Goal: Information Seeking & Learning: Learn about a topic

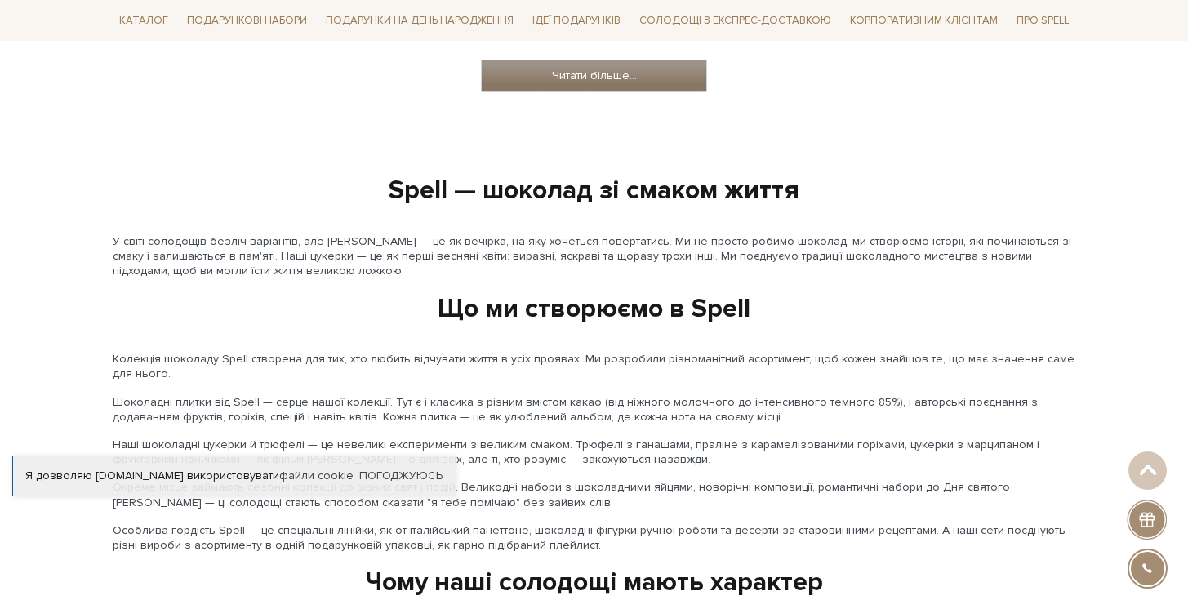
scroll to position [1665, 0]
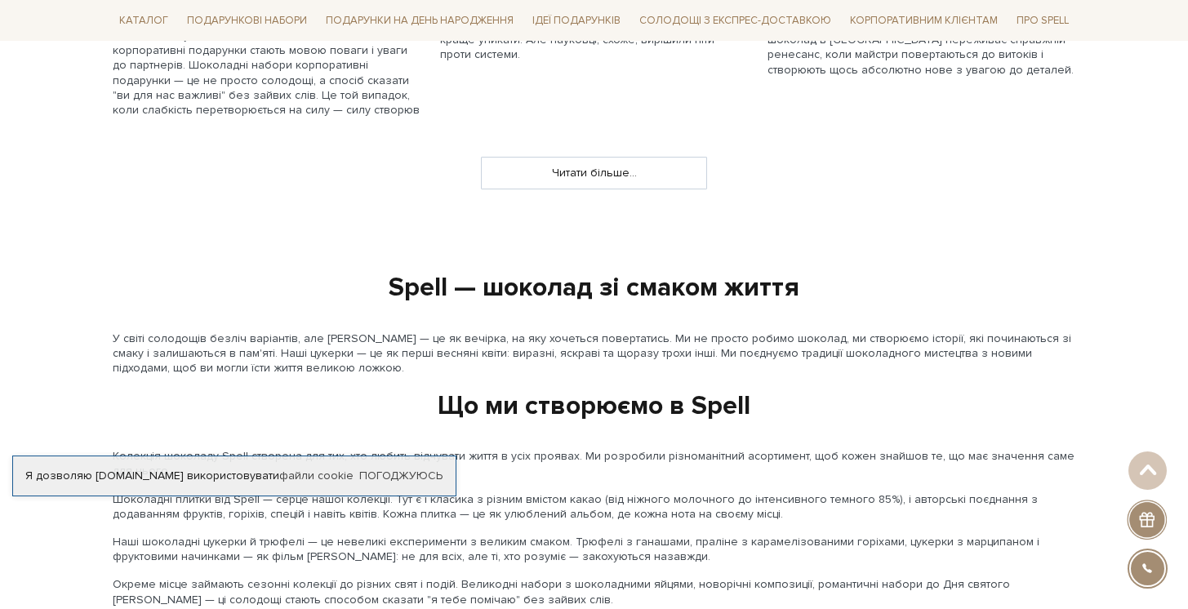
click at [612, 163] on div "Читати більше..." at bounding box center [594, 173] width 226 height 33
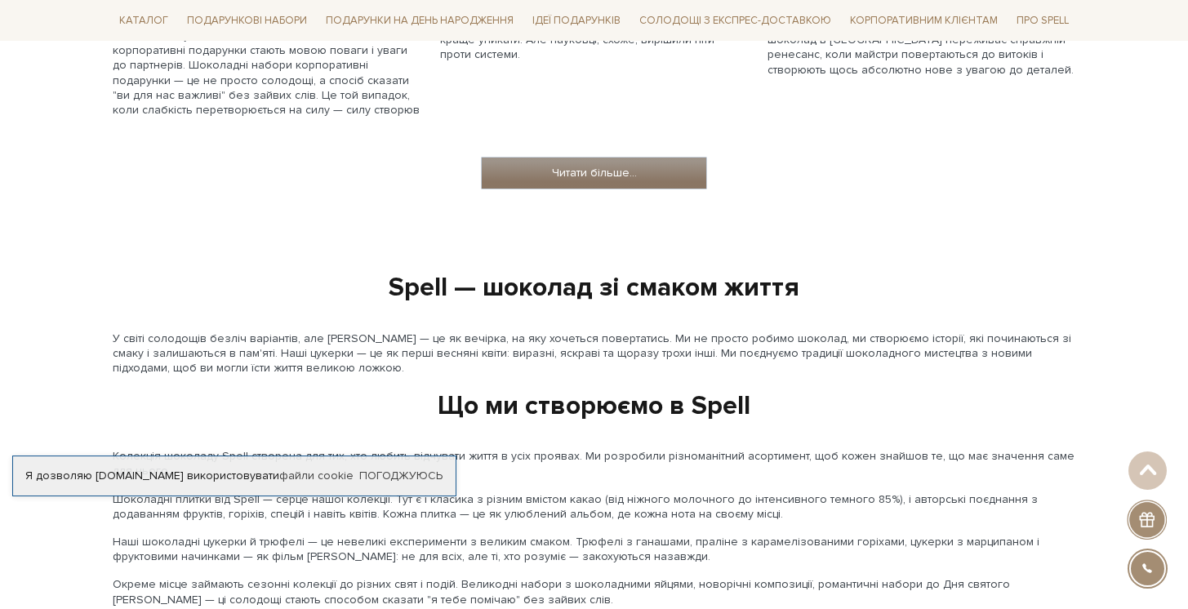
click at [615, 158] on link "Читати більше..." at bounding box center [594, 173] width 225 height 31
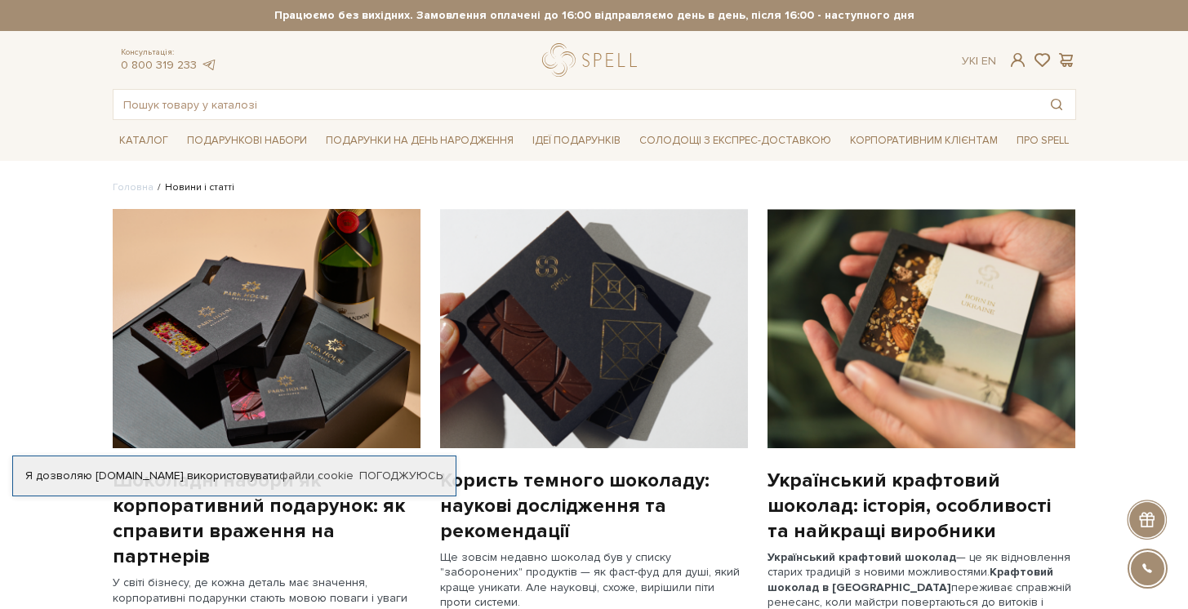
click at [999, 378] on img at bounding box center [922, 328] width 308 height 239
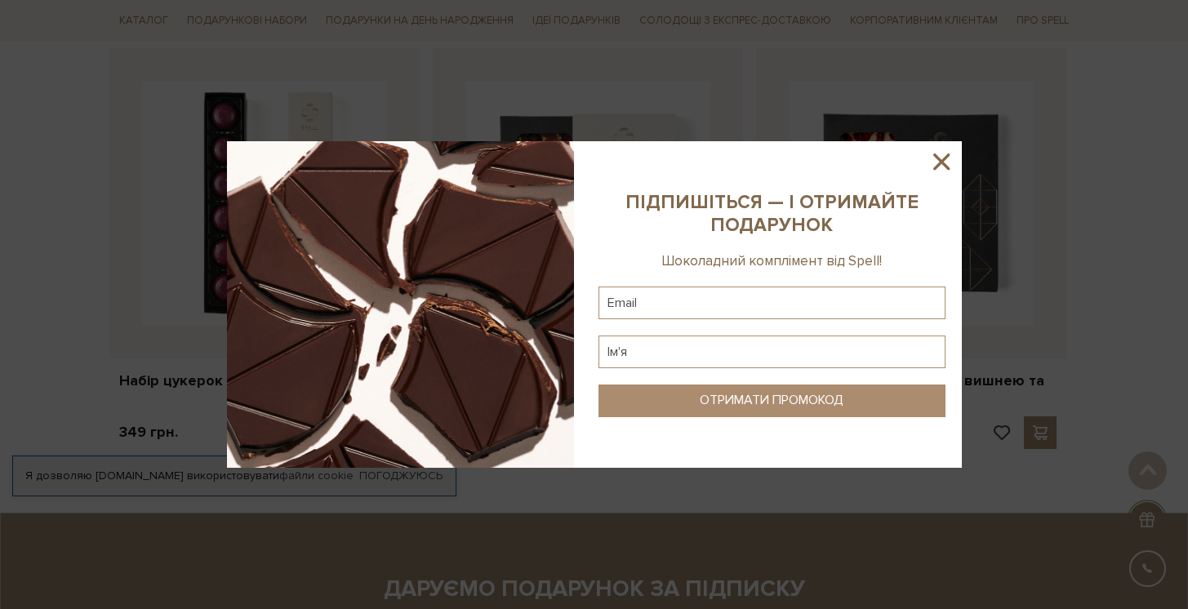
scroll to position [4871, 0]
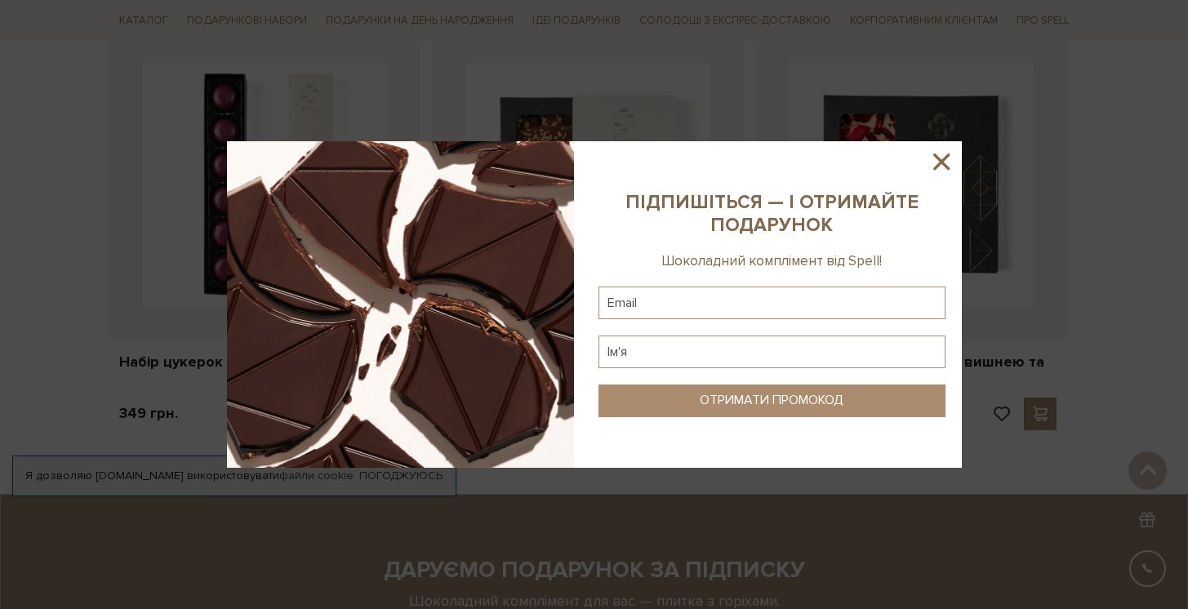
click at [943, 167] on icon at bounding box center [942, 162] width 28 height 28
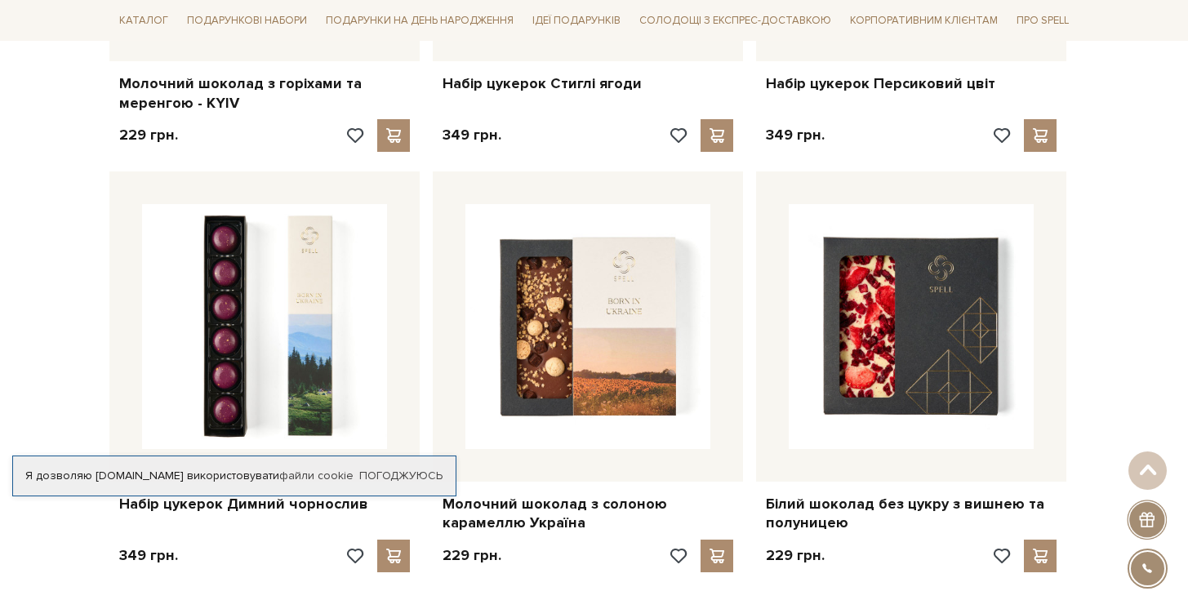
scroll to position [4956, 0]
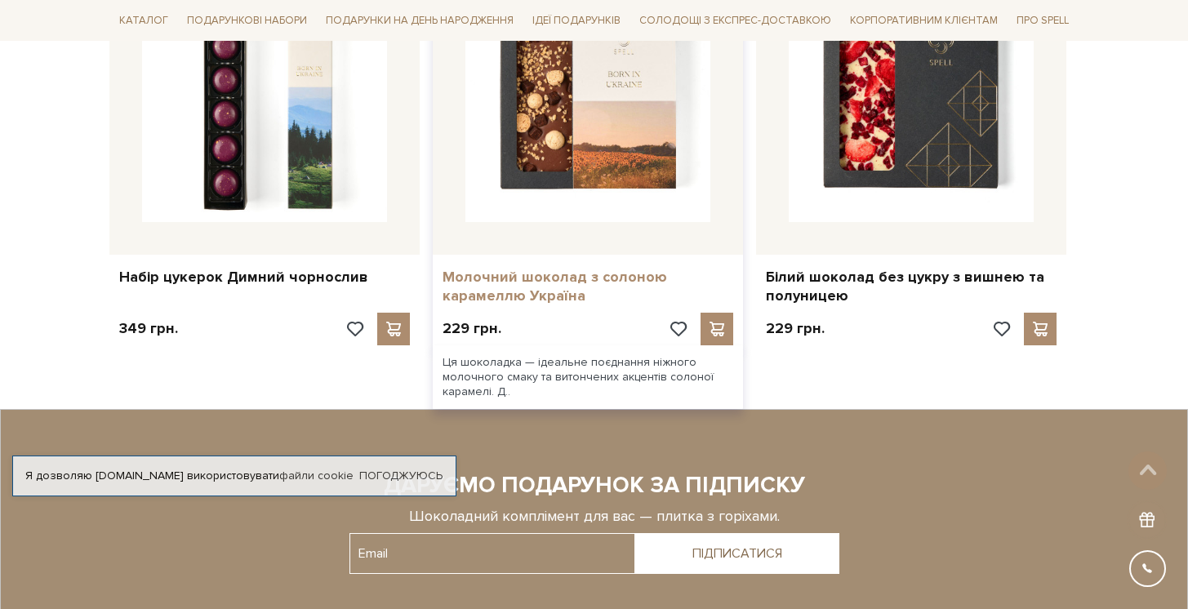
click at [574, 268] on link "Молочний шоколад з солоною карамеллю Україна" at bounding box center [588, 287] width 291 height 38
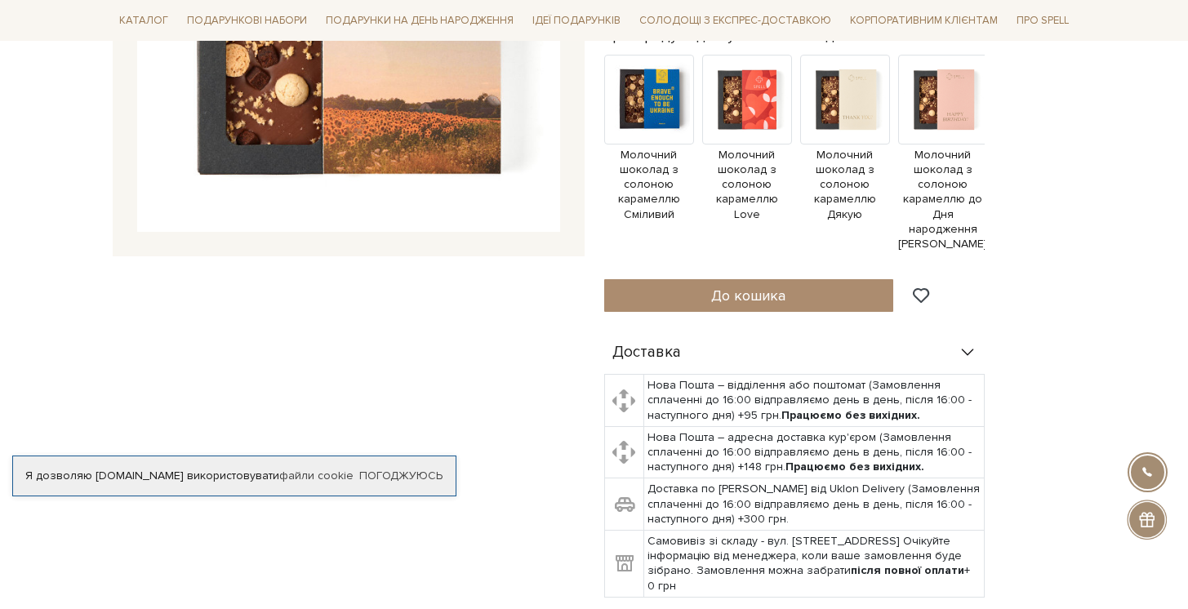
scroll to position [566, 0]
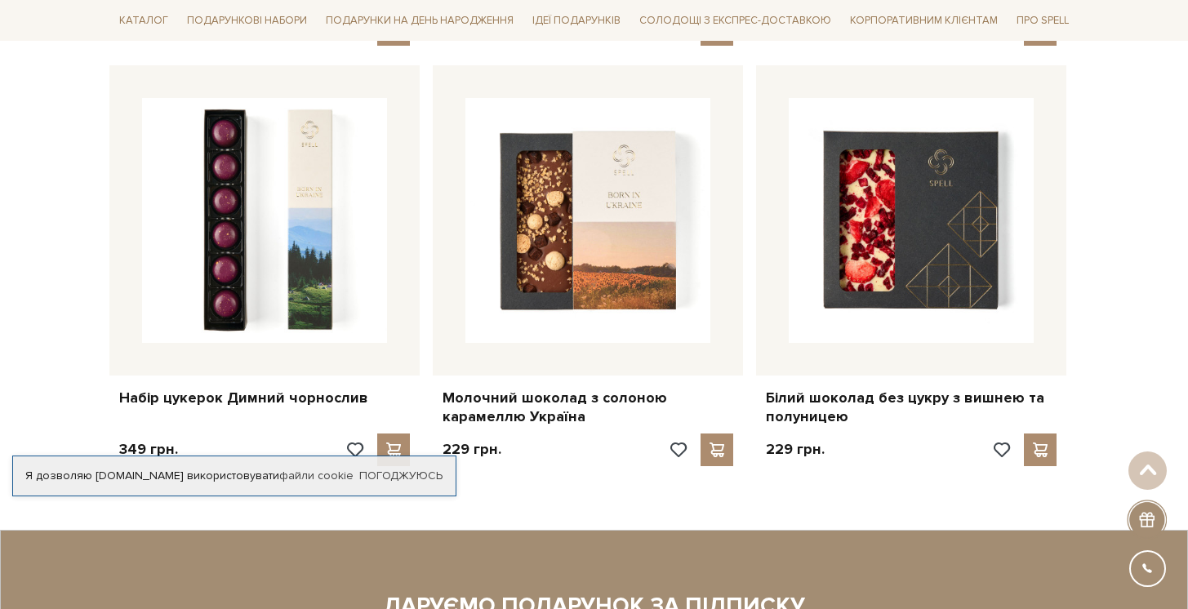
scroll to position [4620, 0]
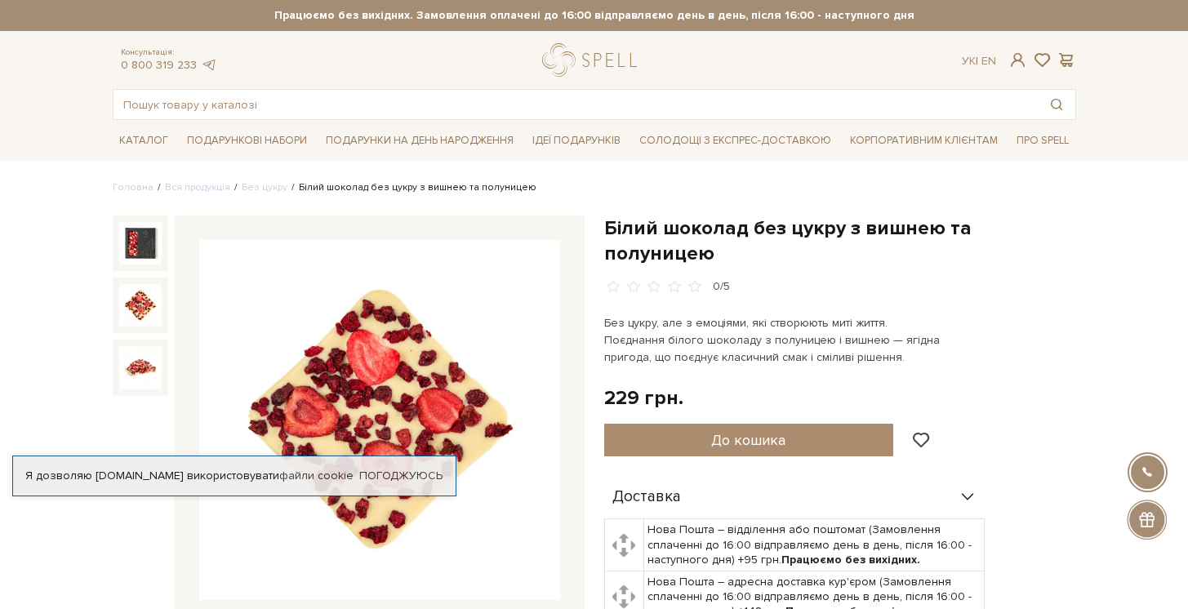
click at [143, 311] on img at bounding box center [140, 305] width 42 height 42
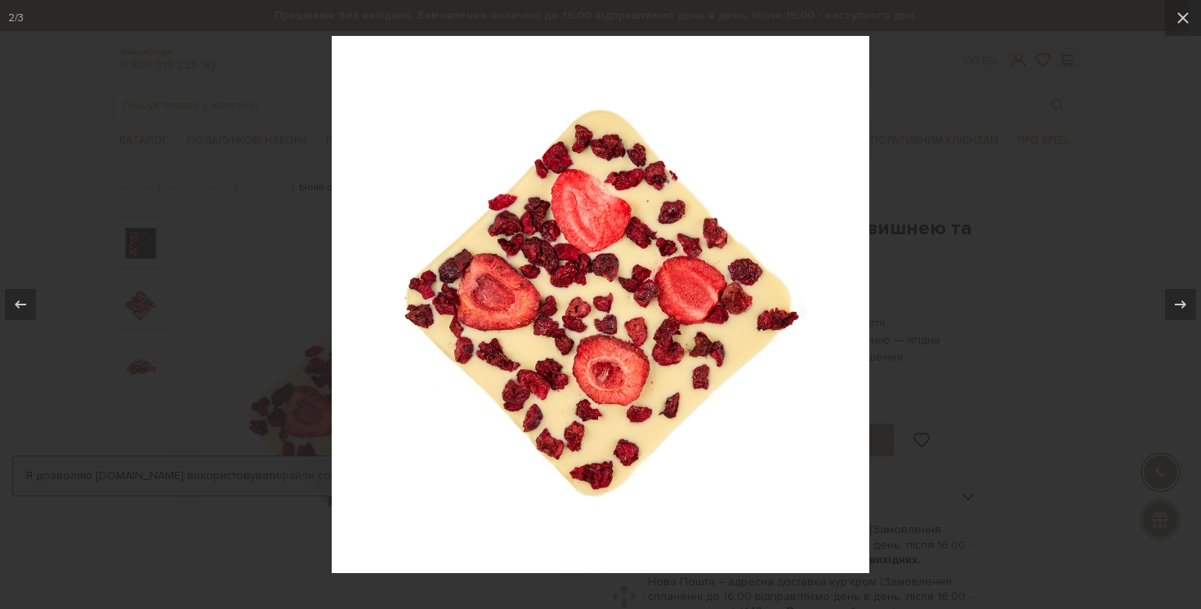
drag, startPoint x: 1116, startPoint y: 206, endPoint x: 915, endPoint y: 148, distance: 209.1
click at [1115, 207] on div at bounding box center [600, 304] width 1201 height 609
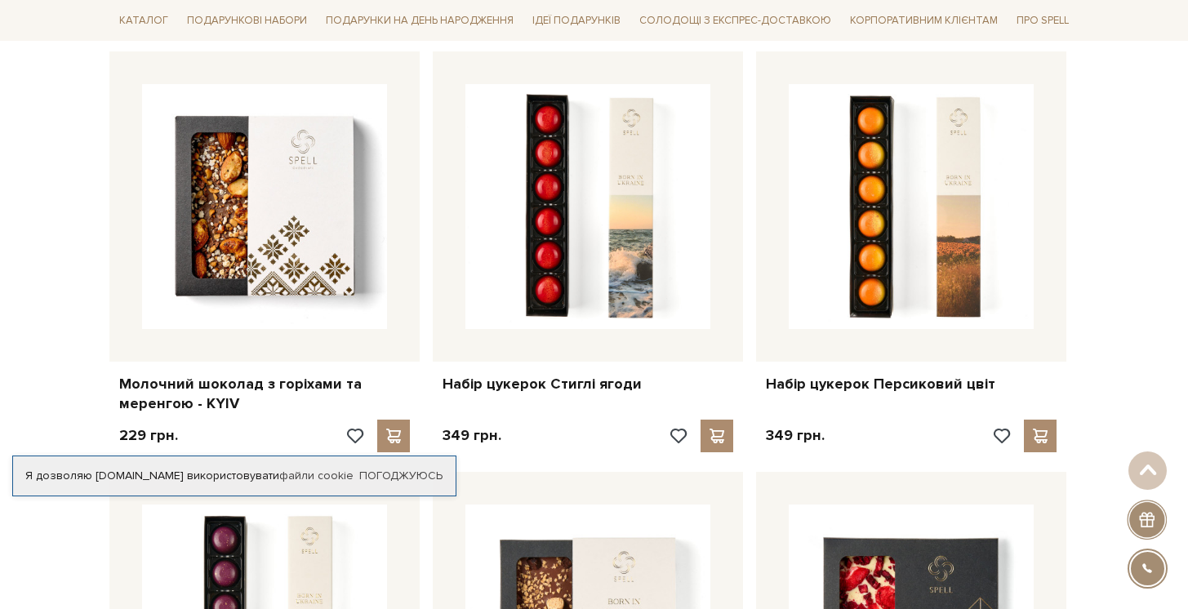
scroll to position [4140, 0]
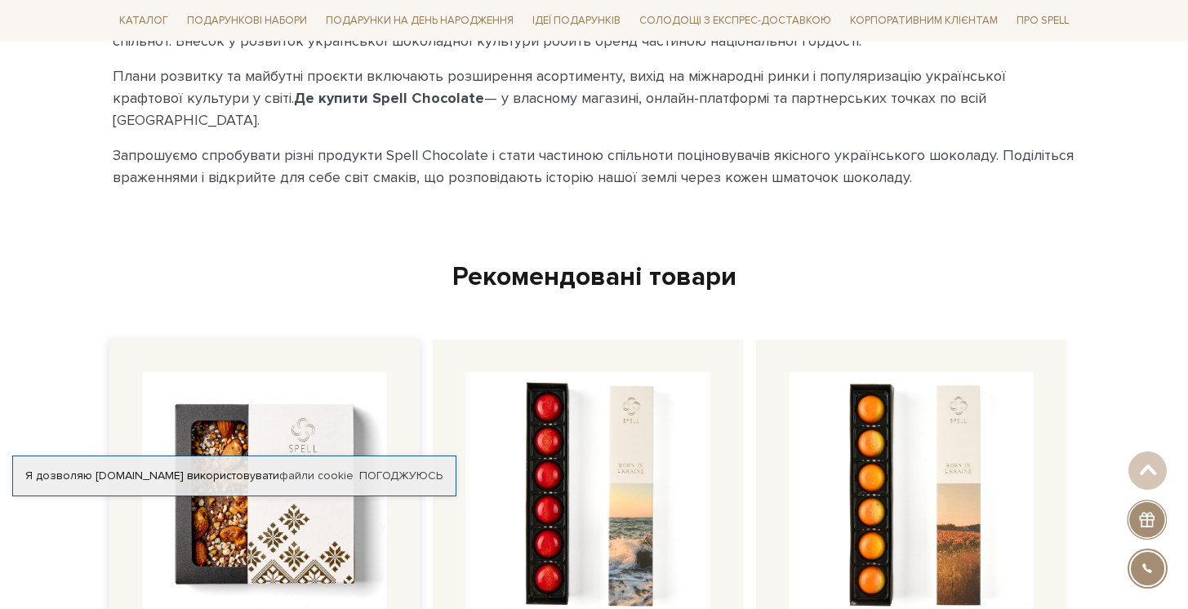
click at [337, 372] on img at bounding box center [264, 494] width 245 height 245
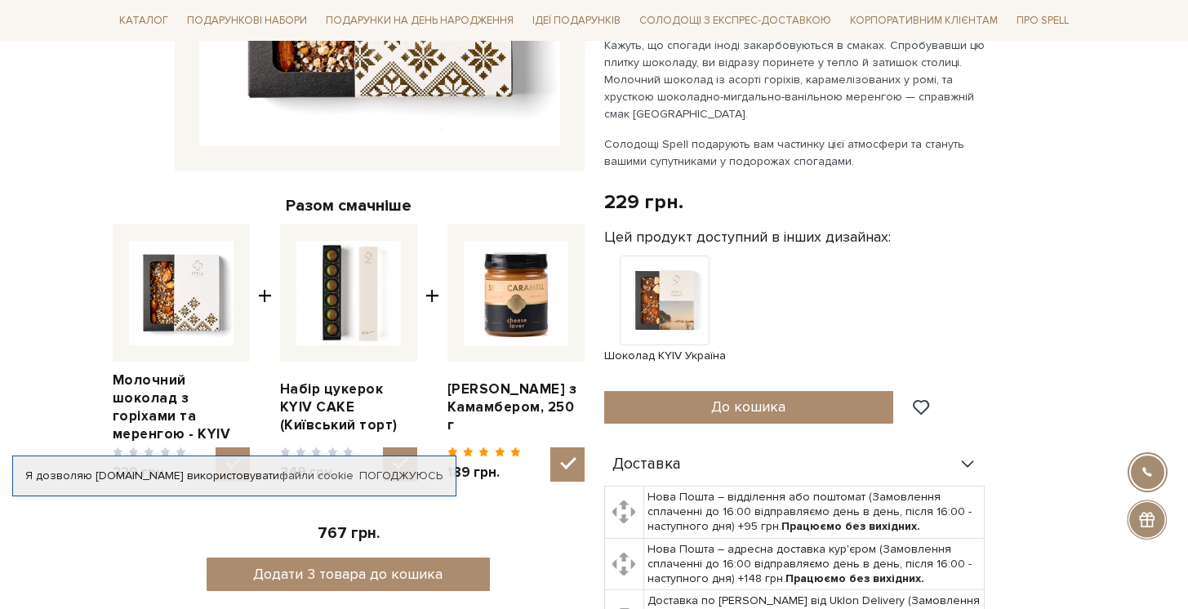
scroll to position [456, 0]
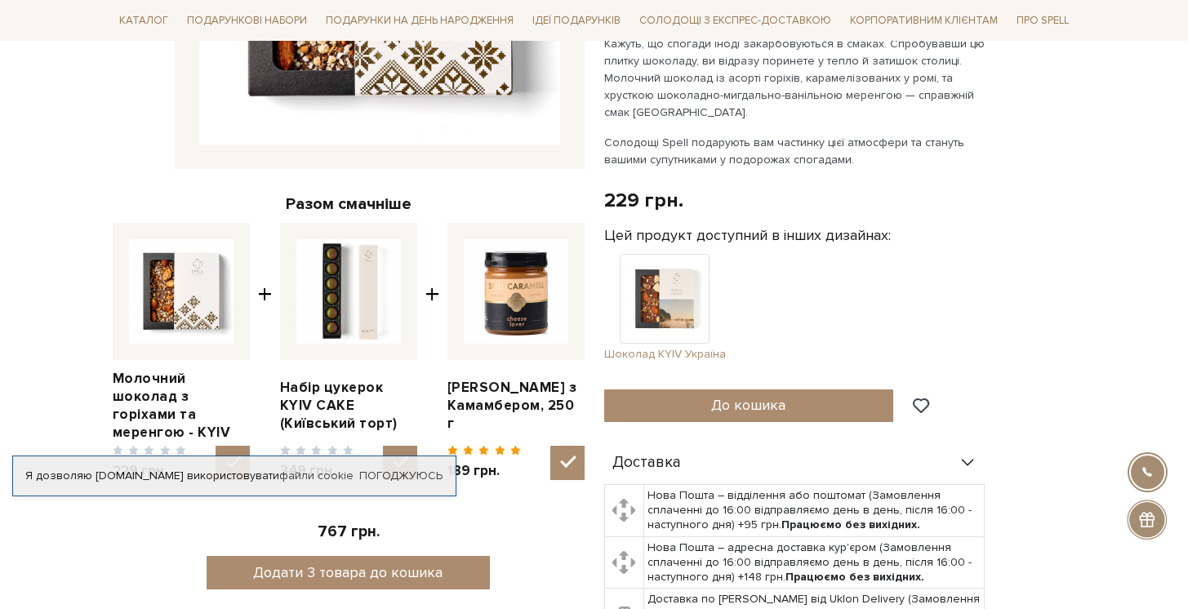
click at [676, 260] on img at bounding box center [665, 299] width 90 height 90
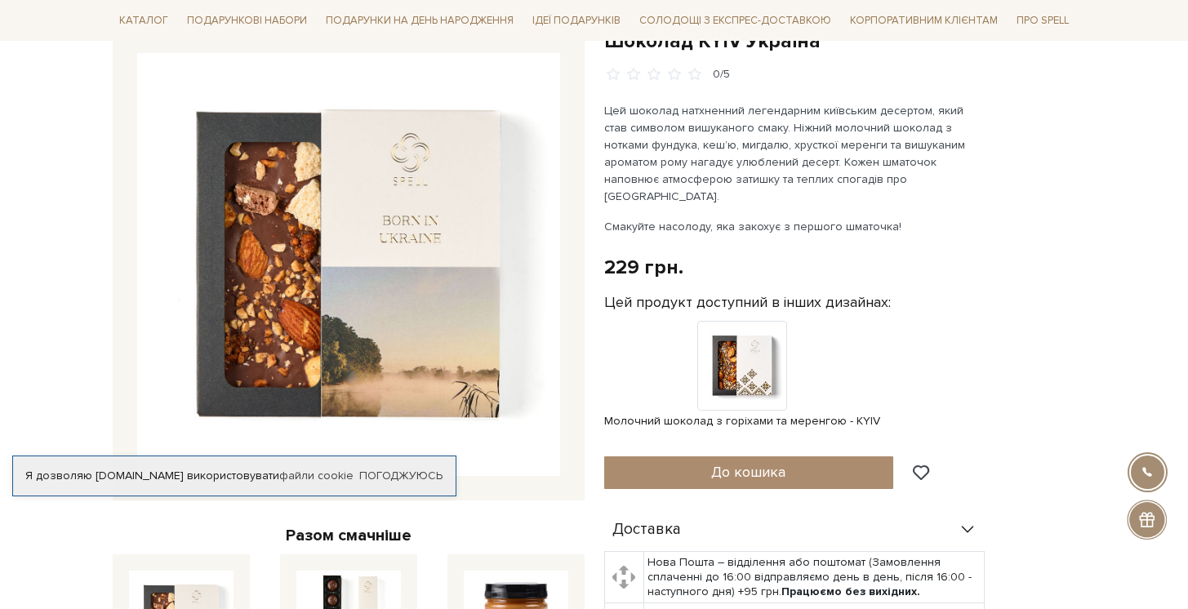
scroll to position [327, 0]
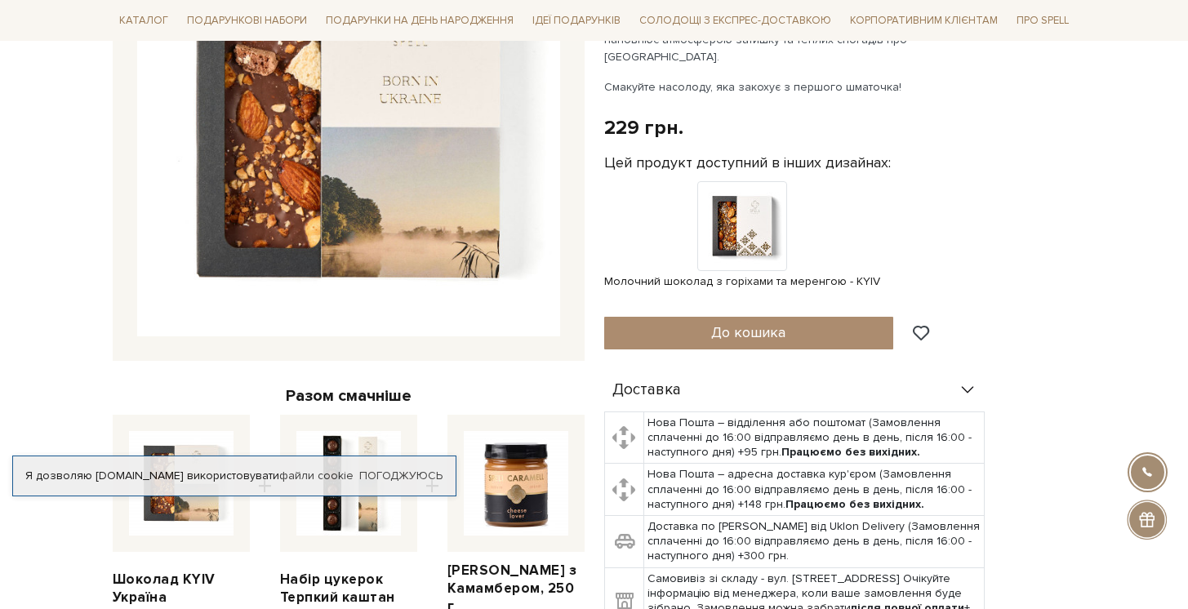
click at [181, 448] on img at bounding box center [181, 483] width 105 height 105
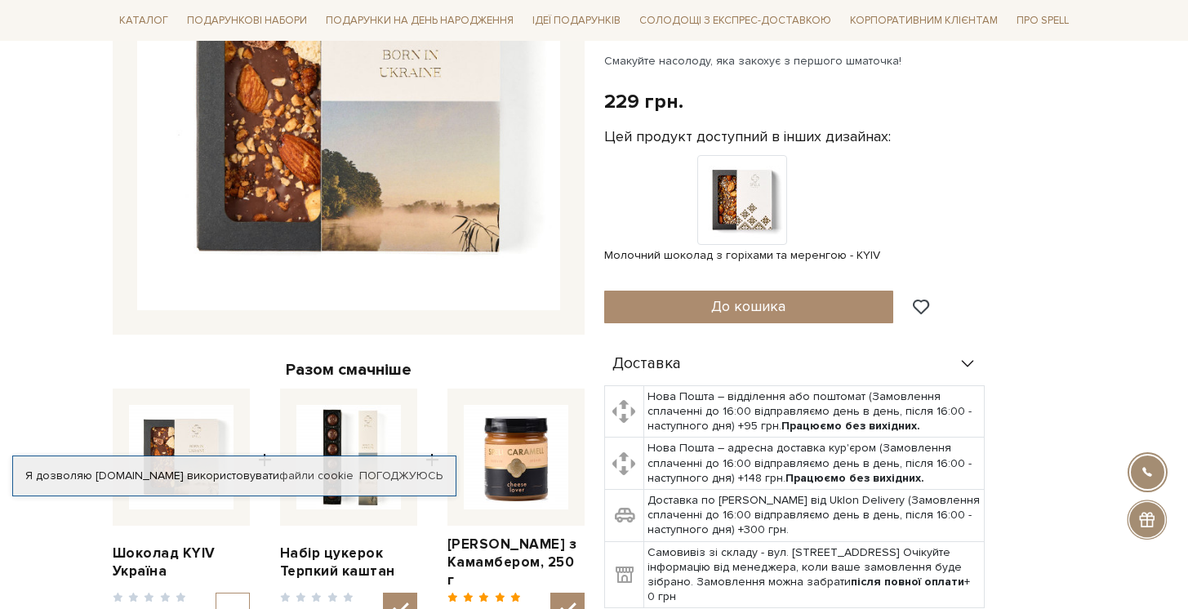
click at [199, 423] on img at bounding box center [181, 457] width 105 height 105
click at [216, 593] on input "checkbox" at bounding box center [233, 610] width 34 height 34
checkbox input "true"
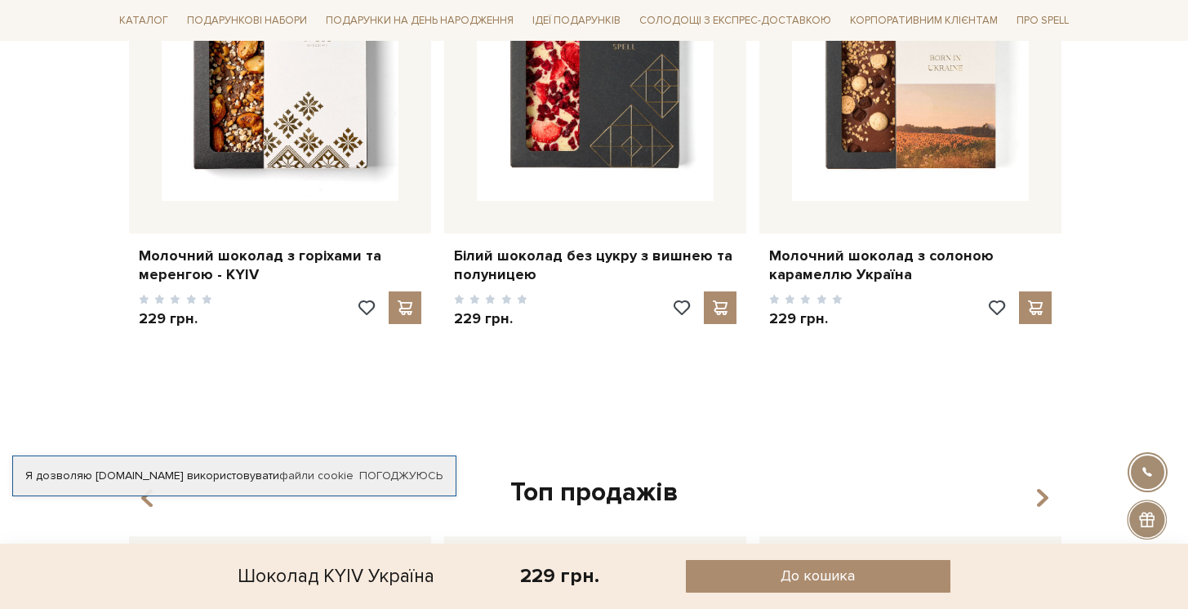
scroll to position [1196, 0]
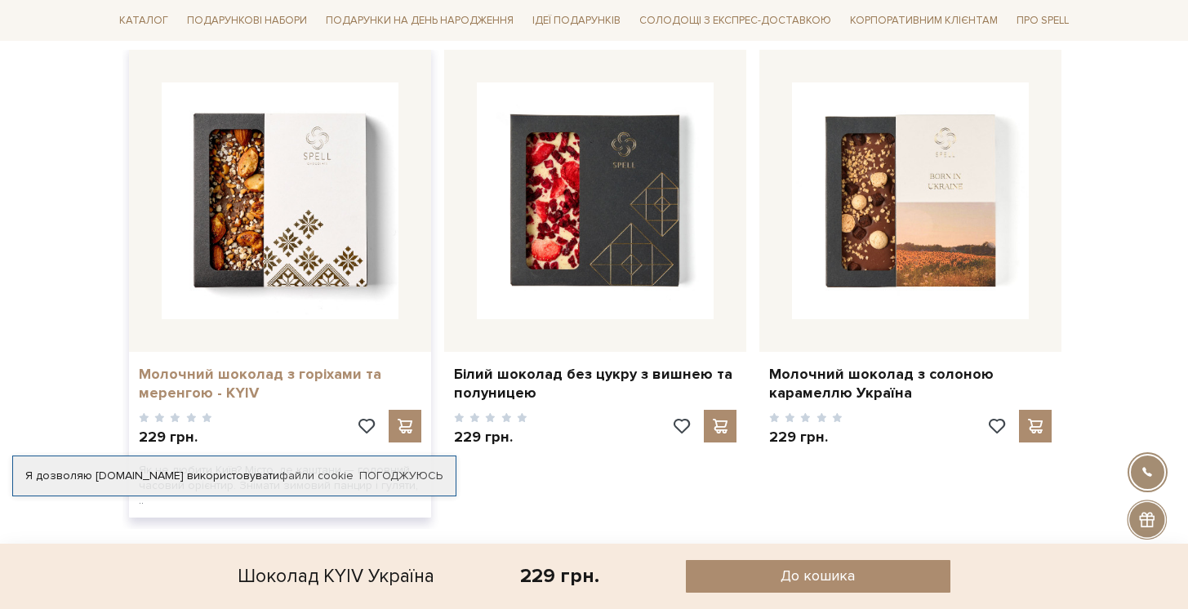
click at [274, 366] on link "Молочний шоколад з горіхами та меренгою - KYIV" at bounding box center [280, 384] width 283 height 38
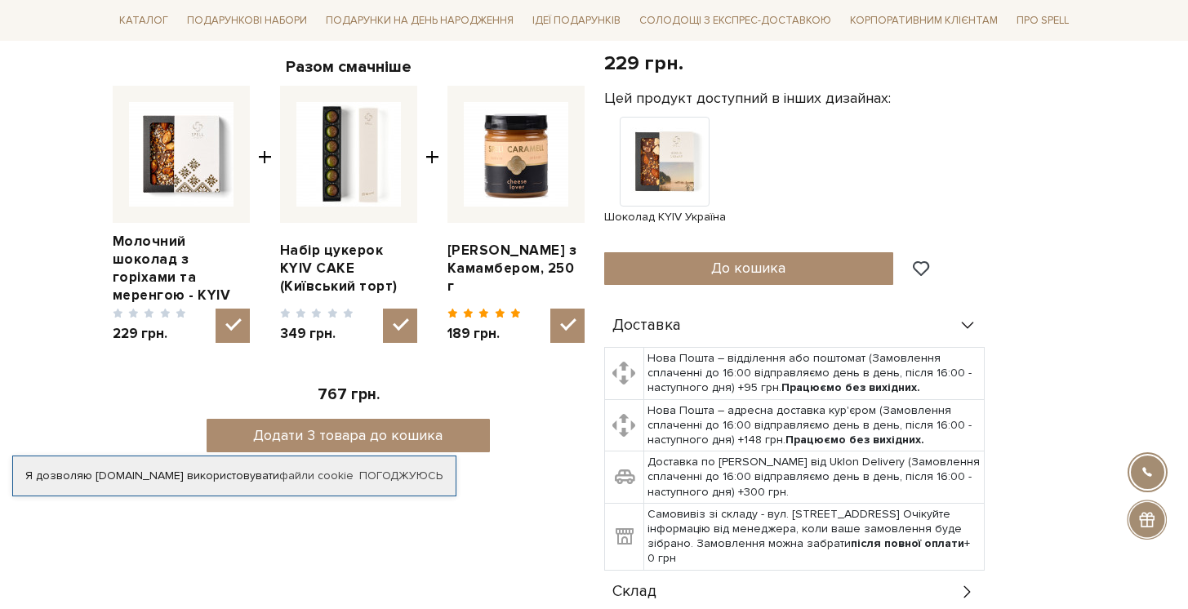
scroll to position [451, 0]
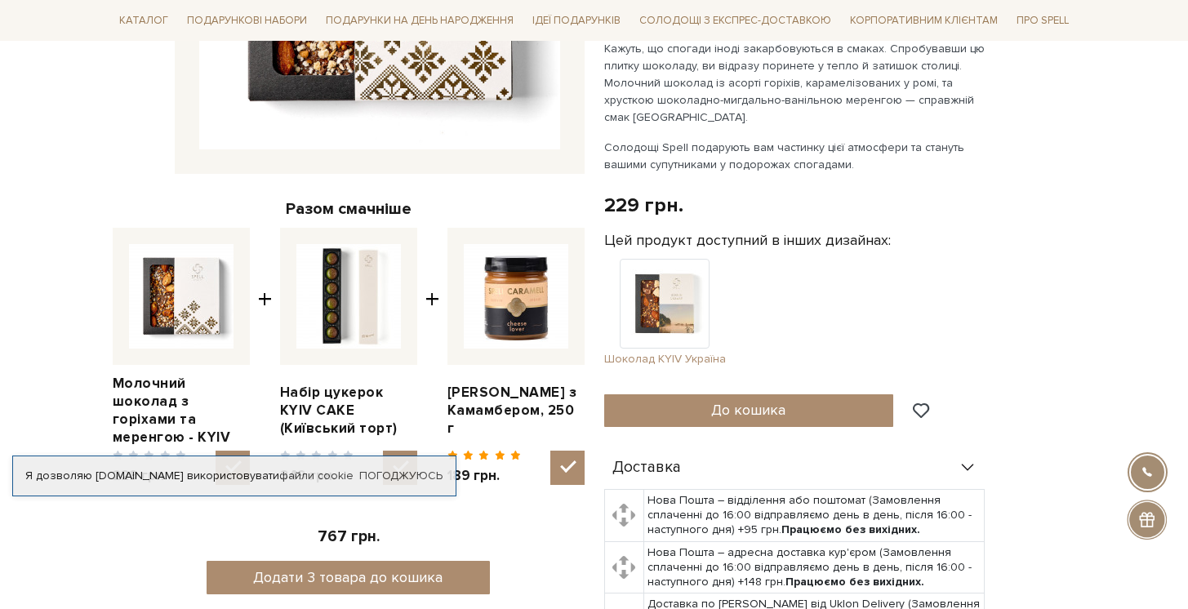
click at [676, 277] on img at bounding box center [665, 304] width 90 height 90
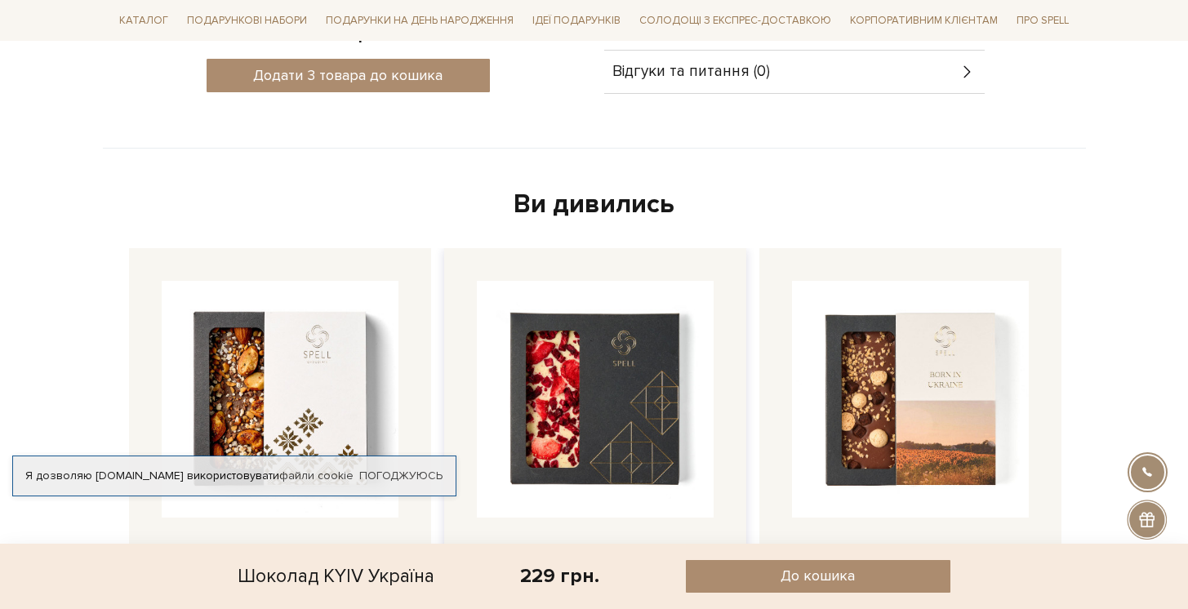
scroll to position [1332, 0]
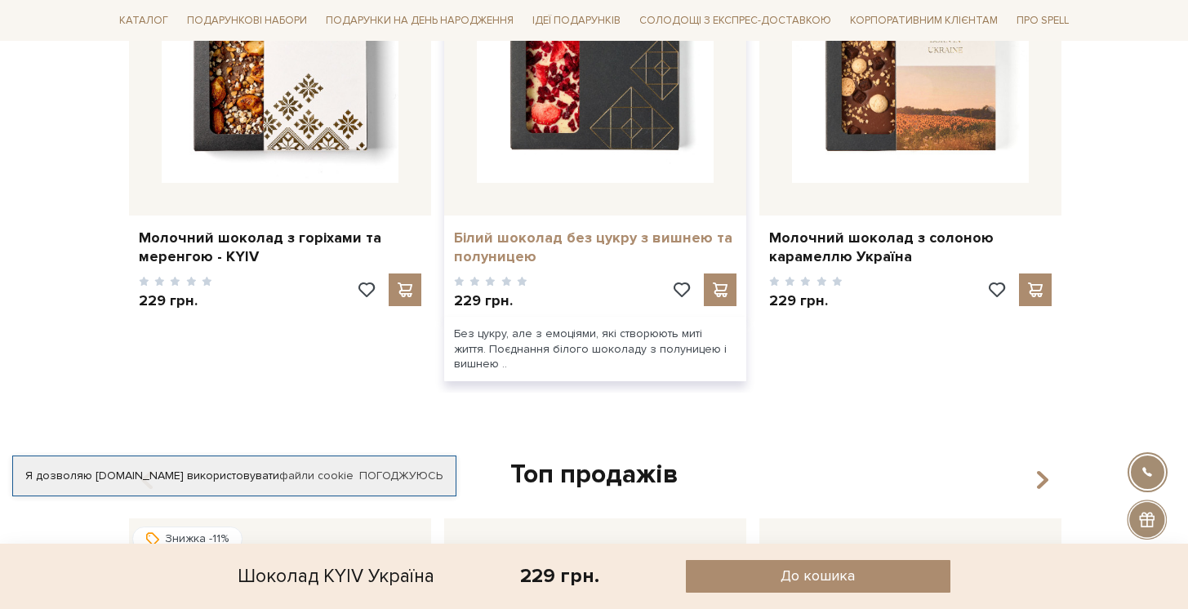
click at [635, 229] on link "Білий шоколад без цукру з вишнею та полуницею" at bounding box center [595, 248] width 283 height 38
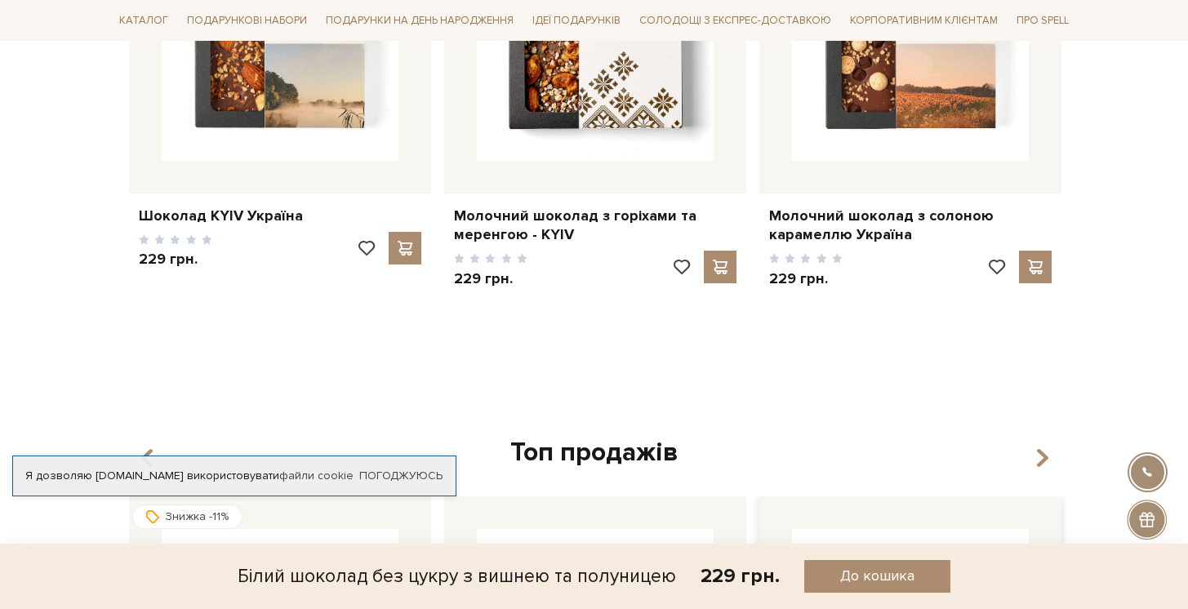
scroll to position [1178, 0]
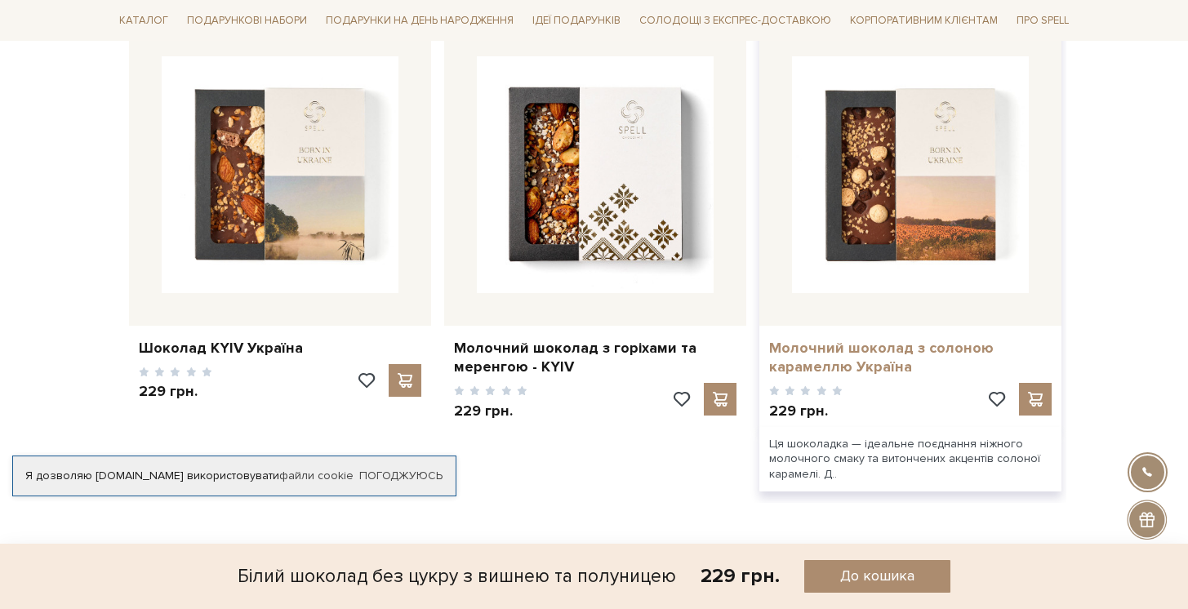
click at [879, 342] on link "Молочний шоколад з солоною карамеллю Україна" at bounding box center [910, 358] width 283 height 38
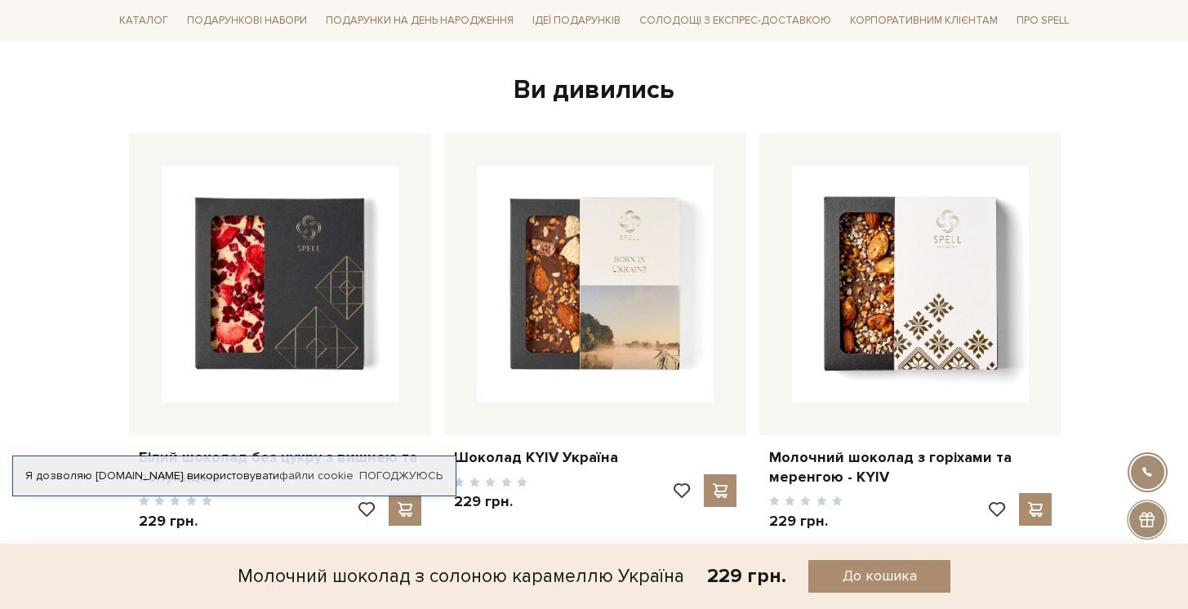
scroll to position [1305, 0]
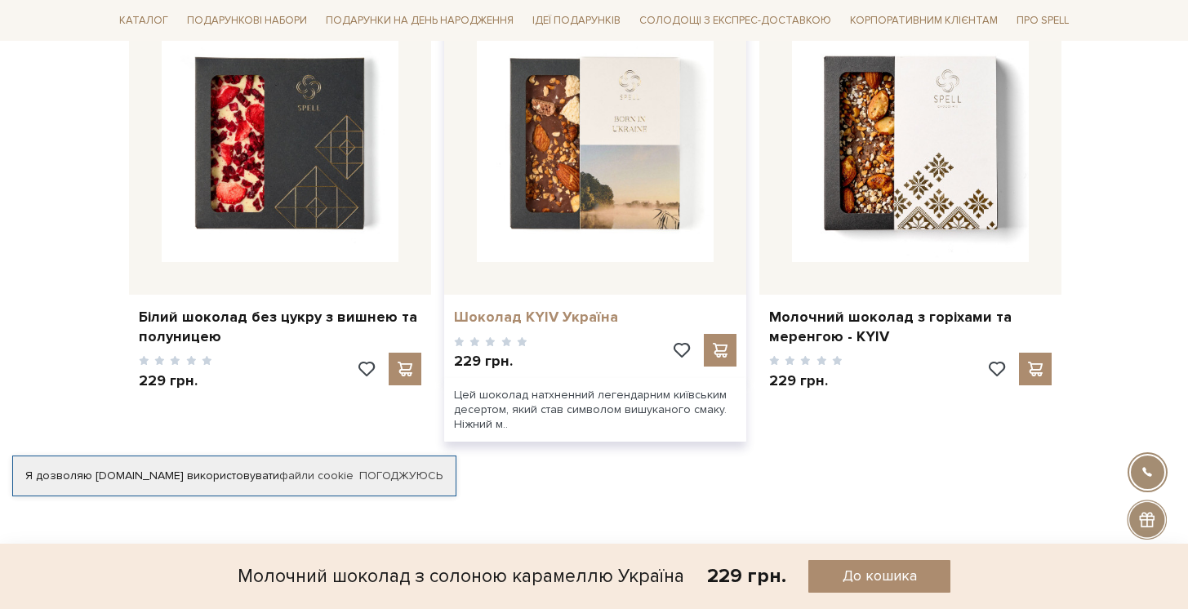
click at [533, 308] on link "Шоколад KYIV Україна" at bounding box center [595, 317] width 283 height 19
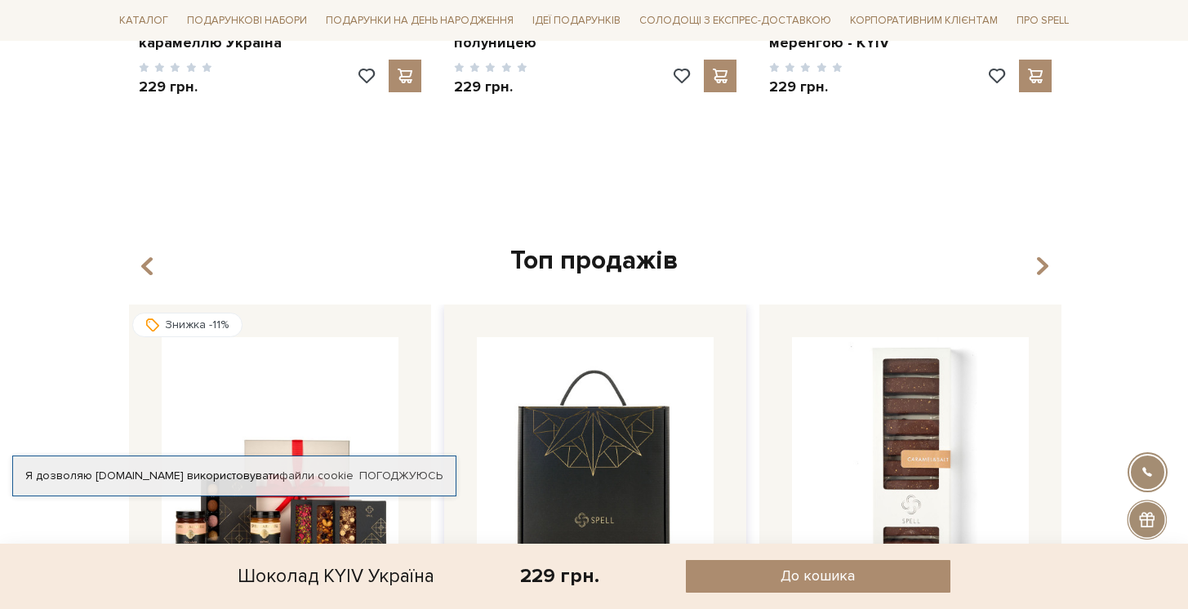
scroll to position [1616, 0]
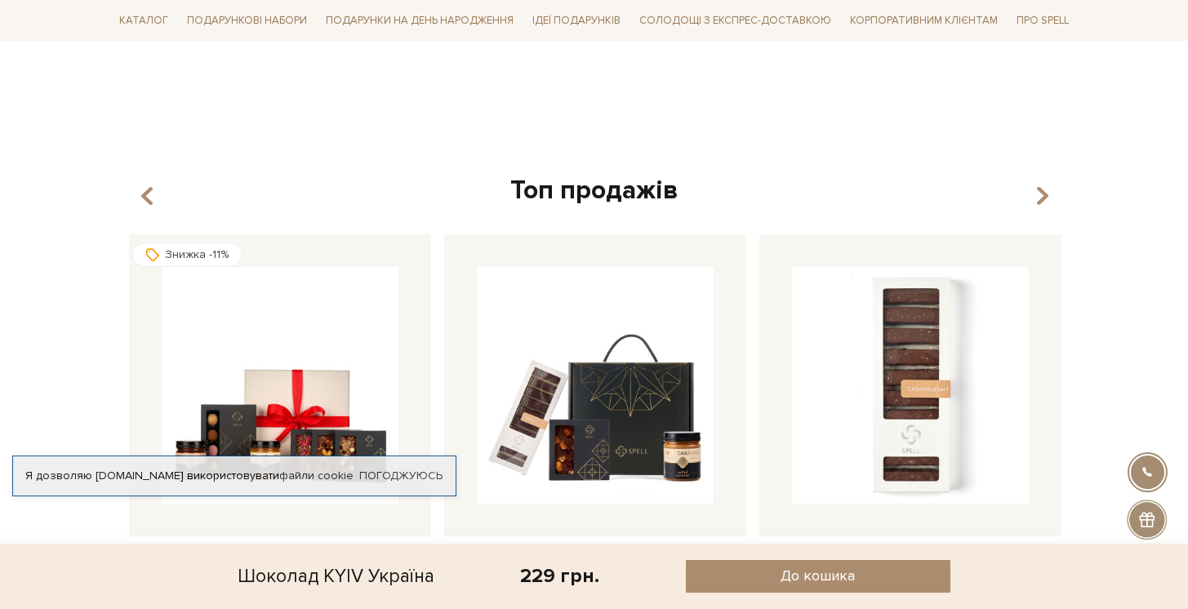
click at [1054, 185] on div "Топ продажів" at bounding box center [595, 191] width 944 height 34
click at [1045, 183] on icon "button" at bounding box center [1042, 197] width 14 height 28
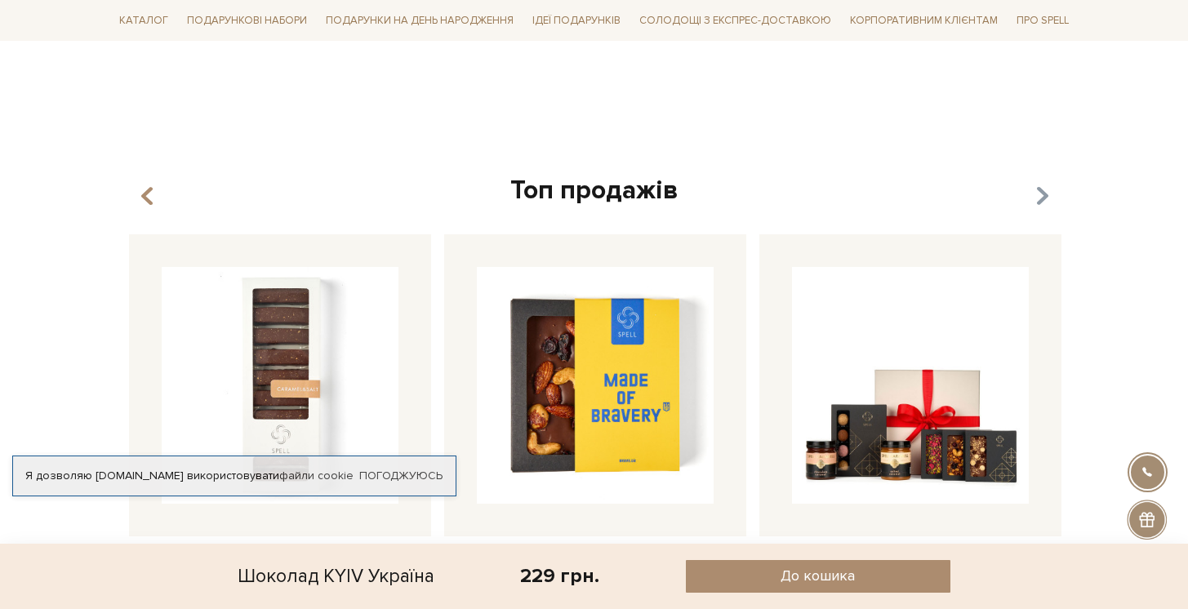
click at [1045, 183] on icon "button" at bounding box center [1042, 197] width 14 height 28
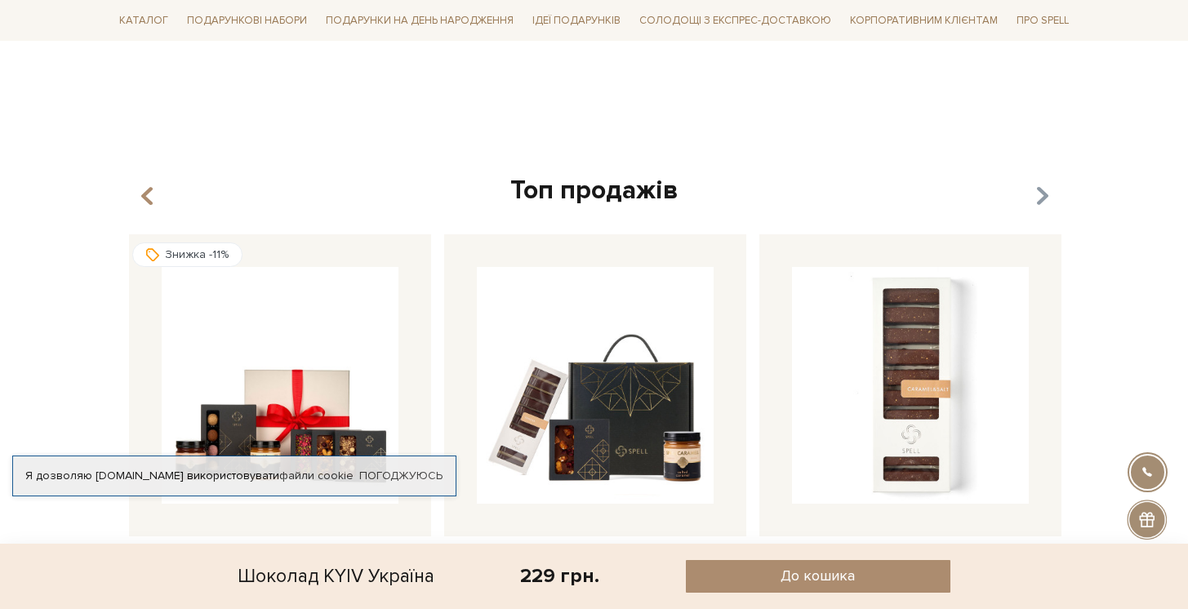
click at [1045, 183] on icon "button" at bounding box center [1042, 197] width 14 height 28
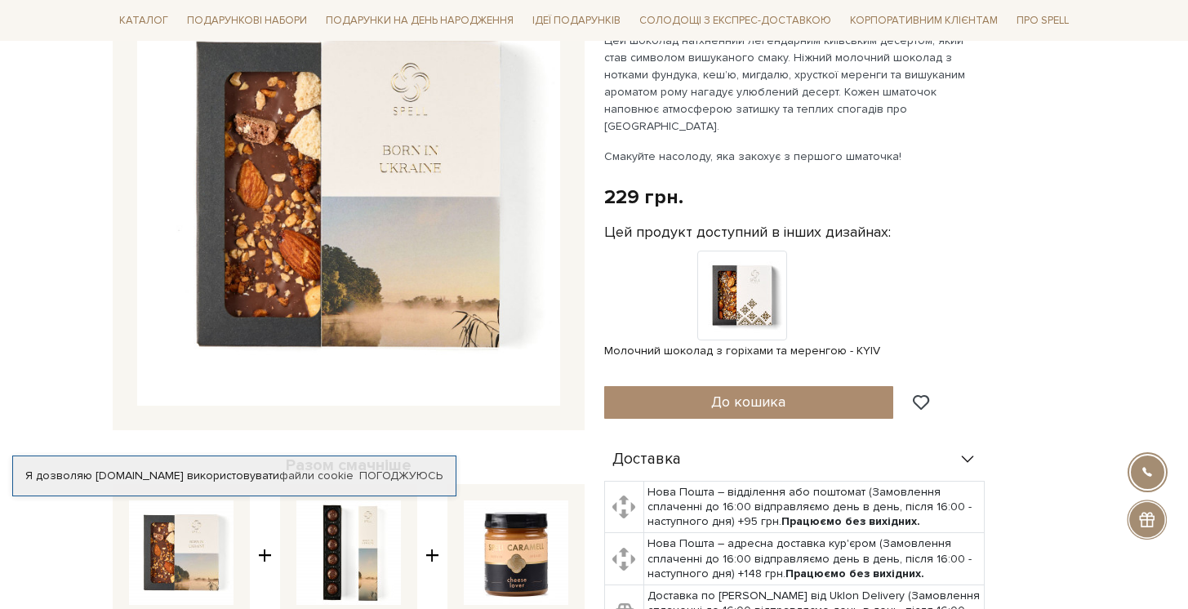
scroll to position [87, 0]
